Goal: Find specific page/section: Find specific page/section

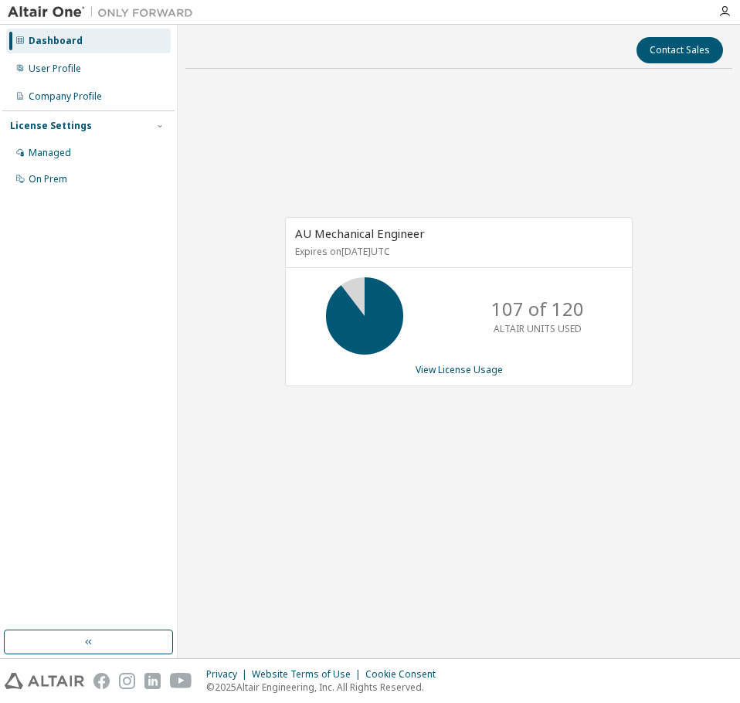
click at [364, 137] on div "AU Mechanical Engineer Expires on [DATE] UTC 107 of 120 ALTAIR UNITS USED View …" at bounding box center [458, 309] width 547 height 457
